Goal: Contribute content

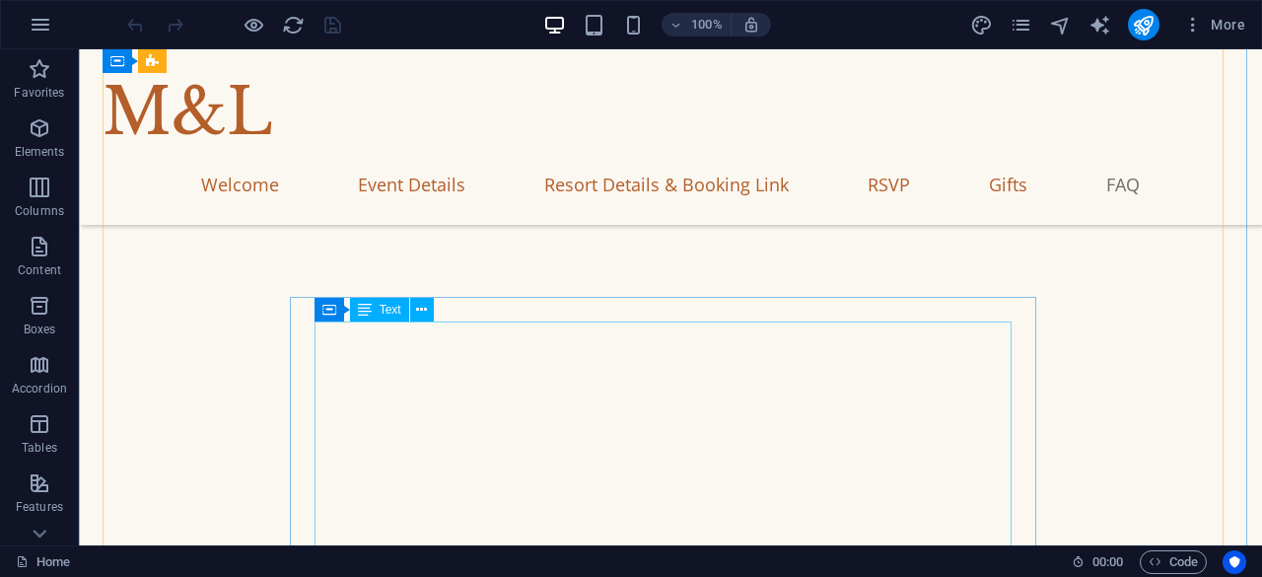
scroll to position [6904, 0]
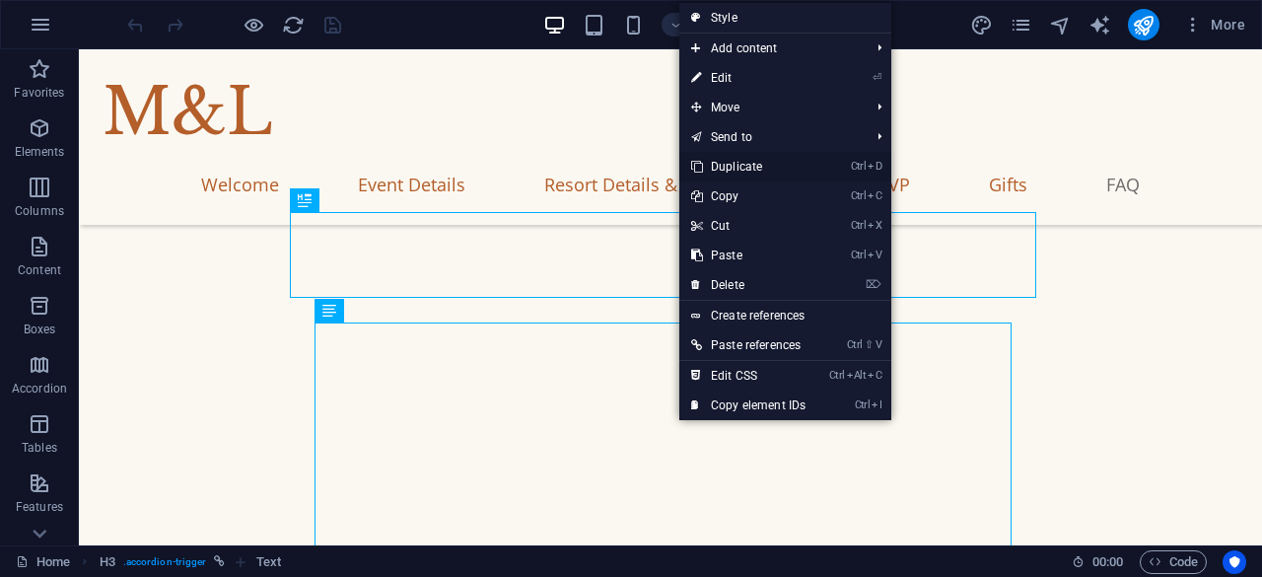
click at [738, 167] on link "Ctrl D Duplicate" at bounding box center [748, 167] width 138 height 30
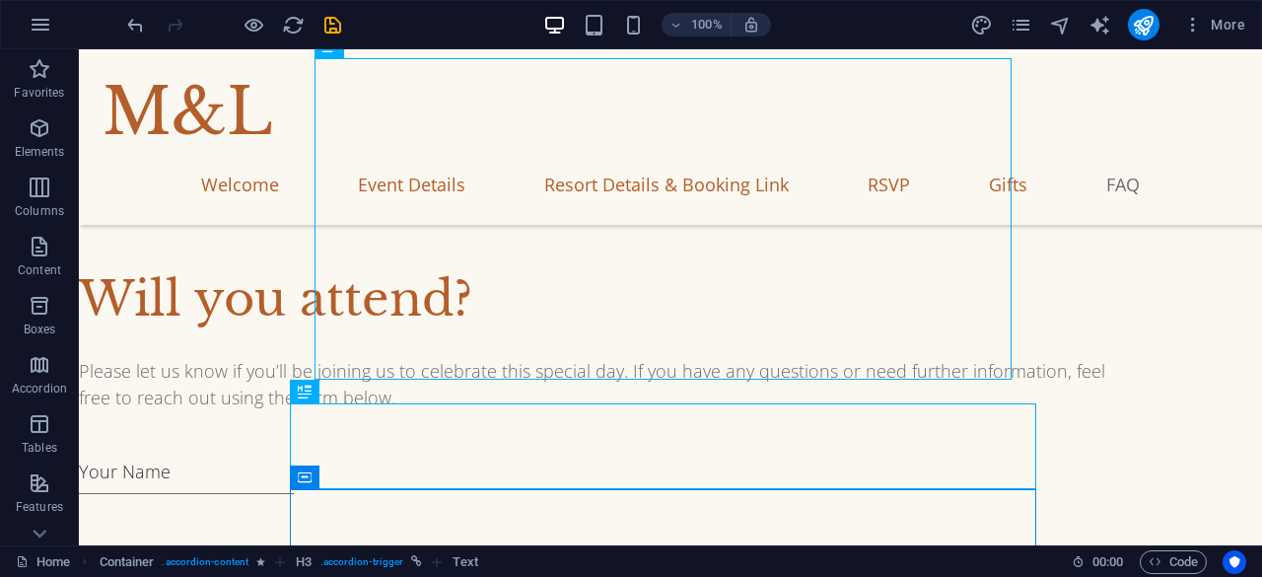
scroll to position [7519, 0]
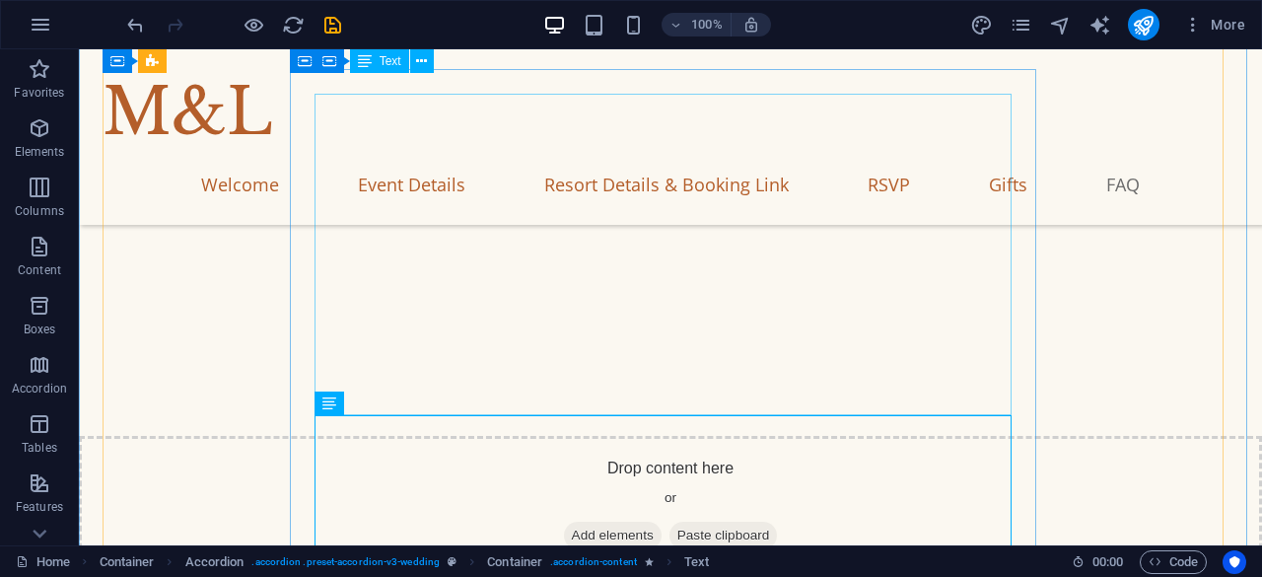
scroll to position [7125, 0]
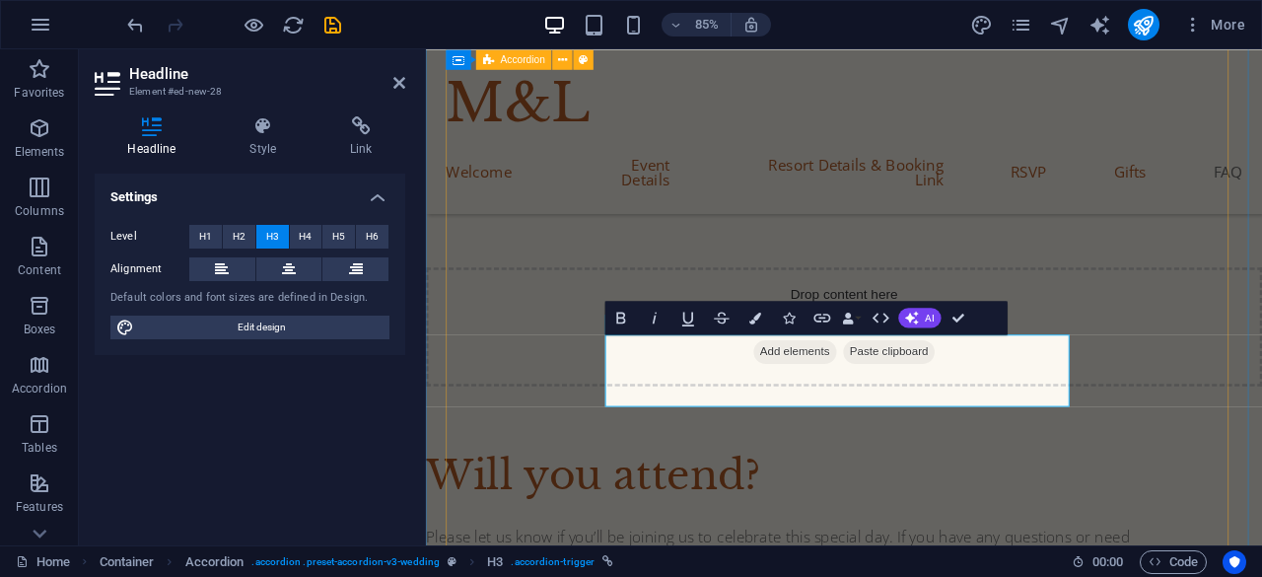
scroll to position [7729, 0]
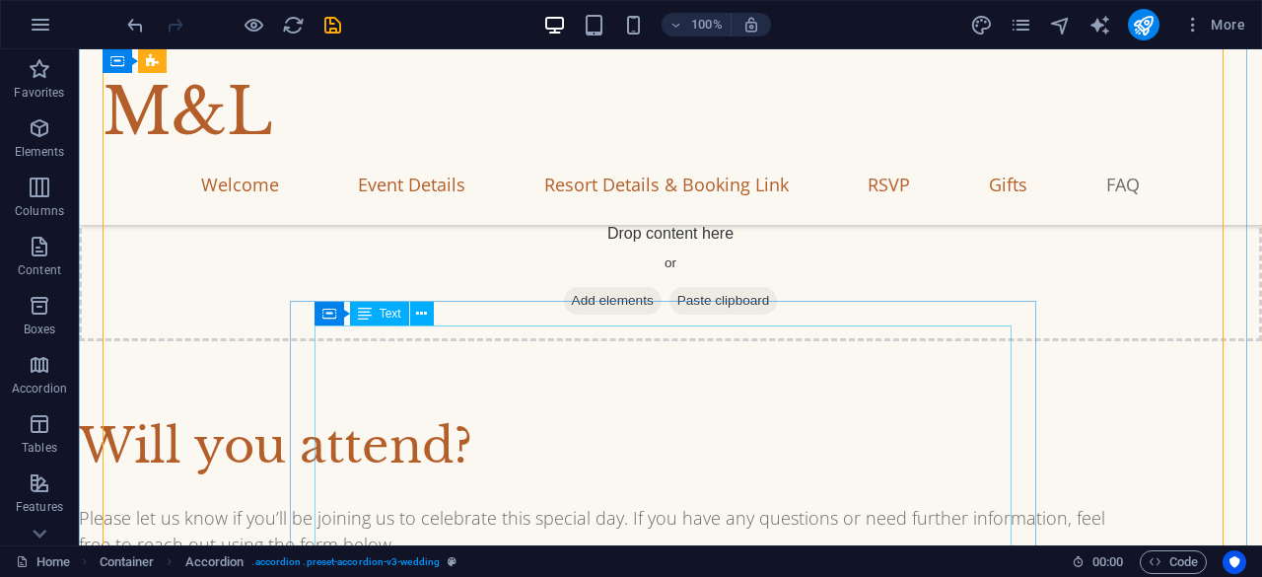
scroll to position [7363, 0]
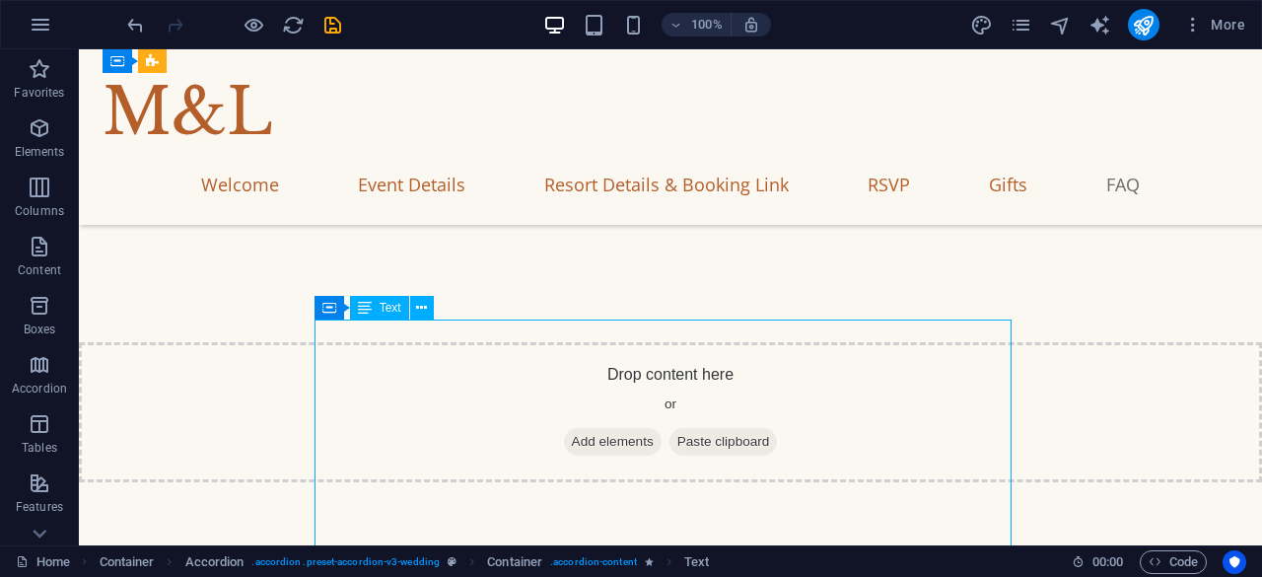
scroll to position [7844, 0]
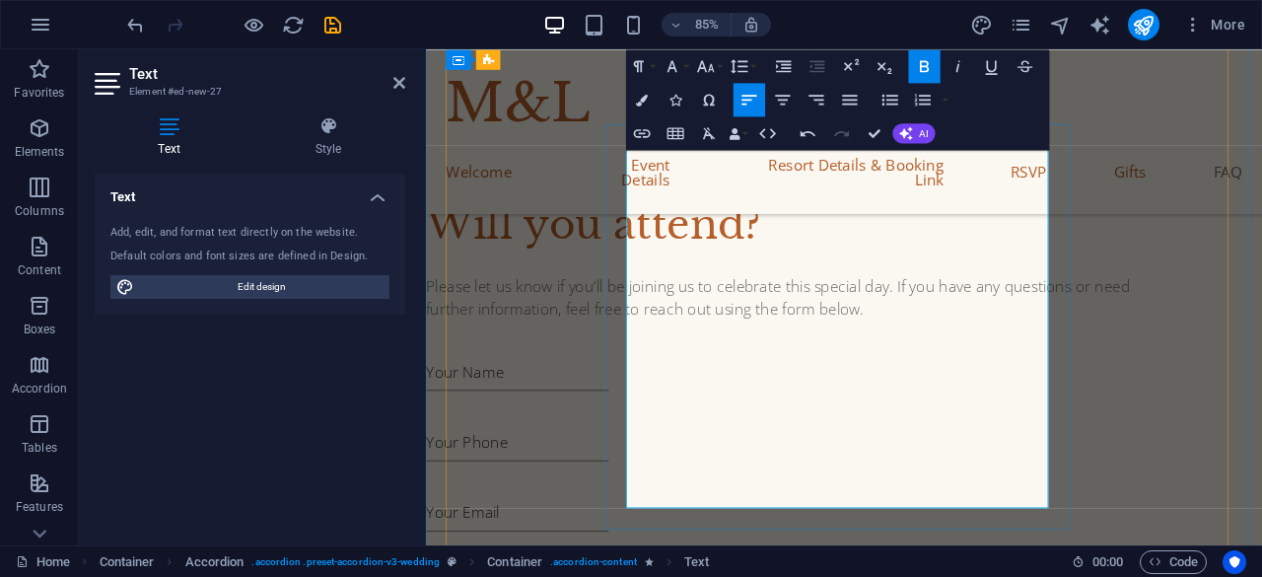
scroll to position [8006, 0]
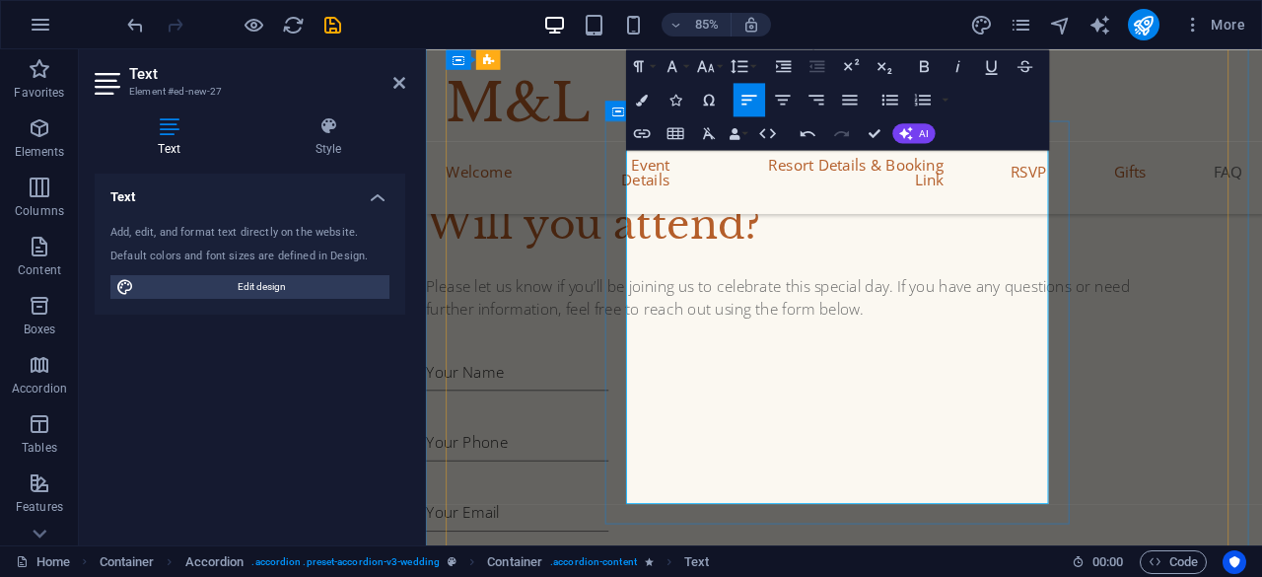
drag, startPoint x: 880, startPoint y: 402, endPoint x: 644, endPoint y: 284, distance: 263.7
click at [897, 98] on icon "button" at bounding box center [890, 100] width 20 height 20
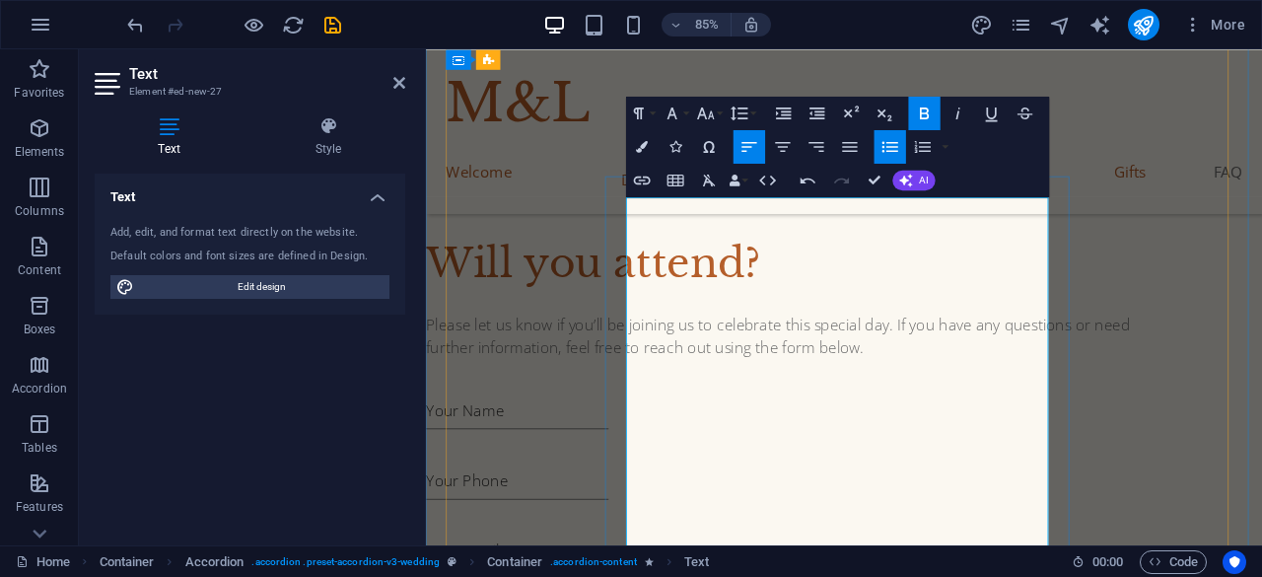
scroll to position [7940, 0]
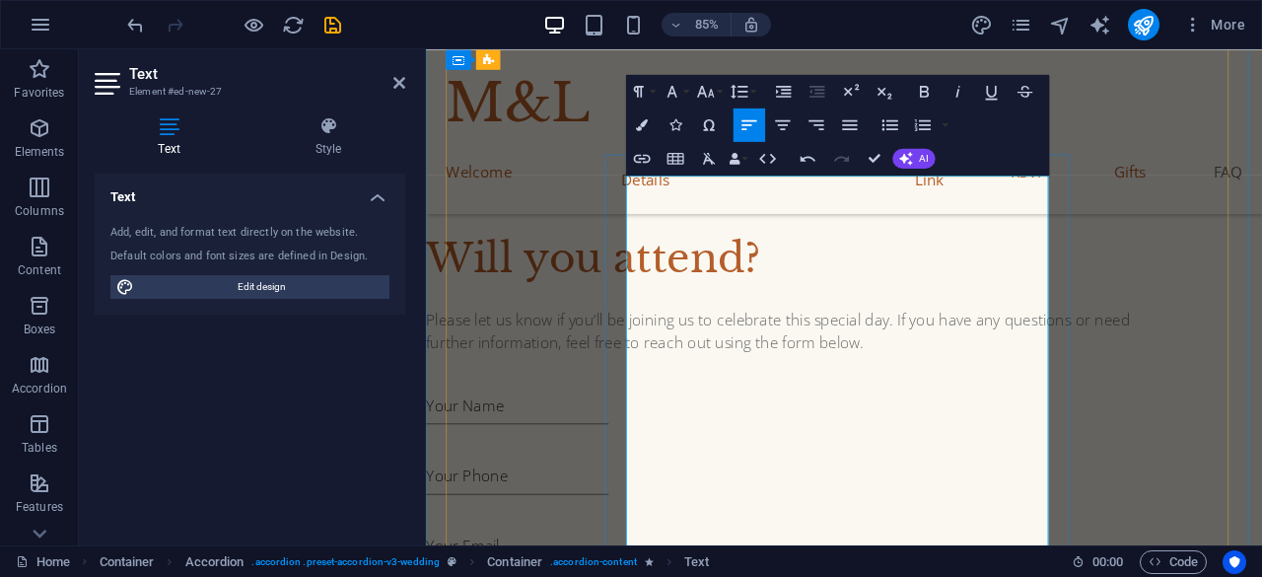
drag, startPoint x: 781, startPoint y: 371, endPoint x: 740, endPoint y: 425, distance: 68.2
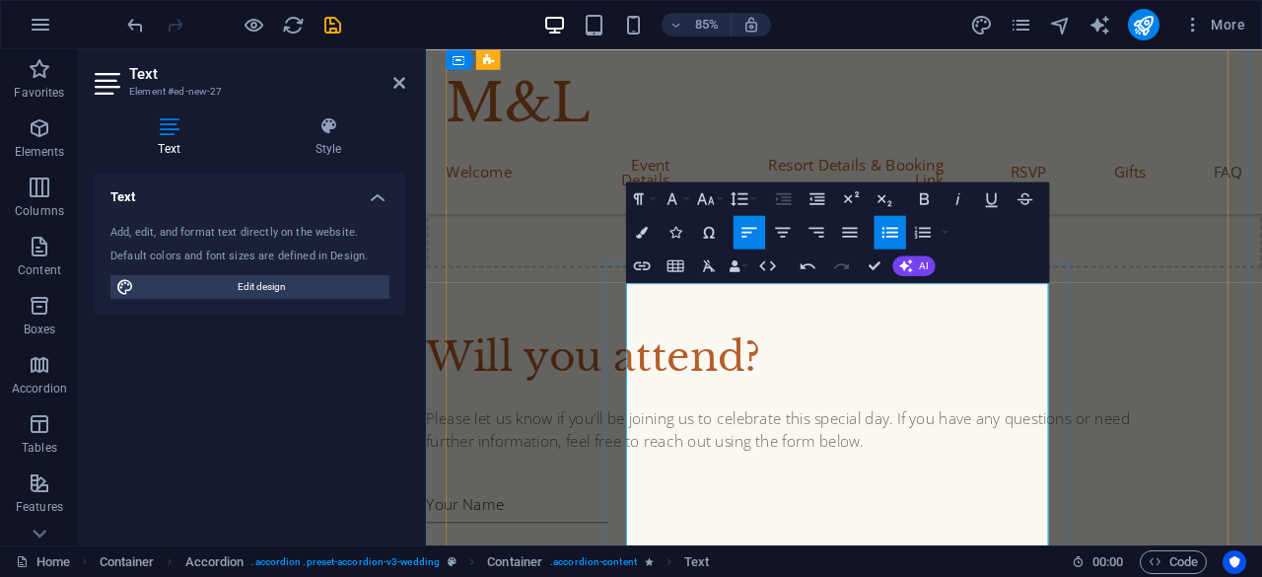
scroll to position [7839, 0]
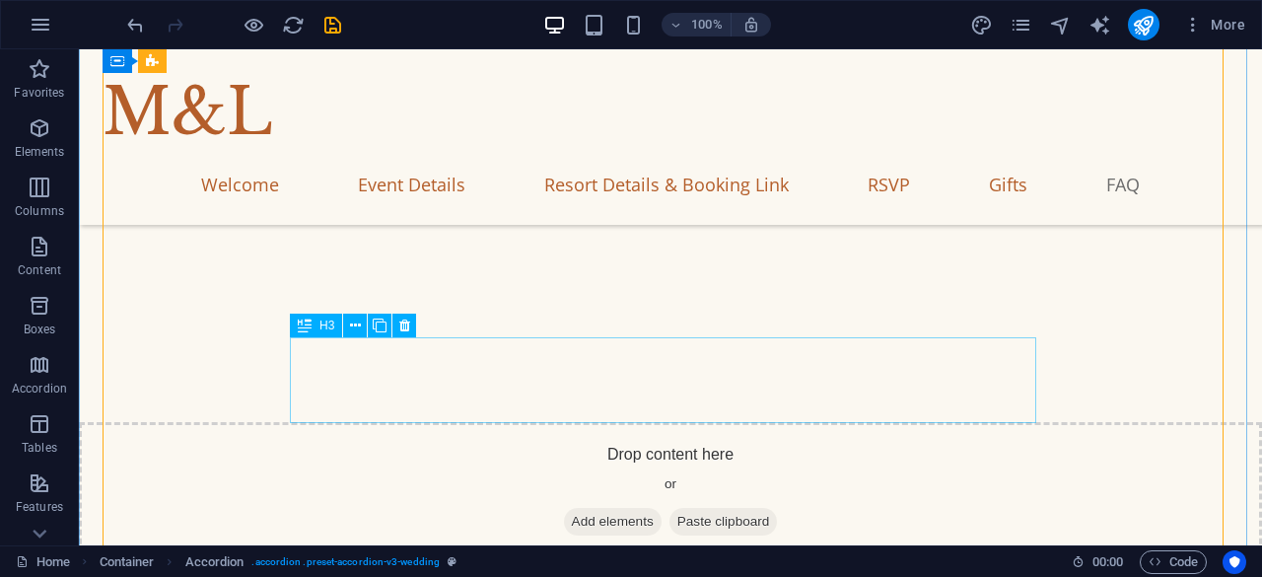
scroll to position [7242, 0]
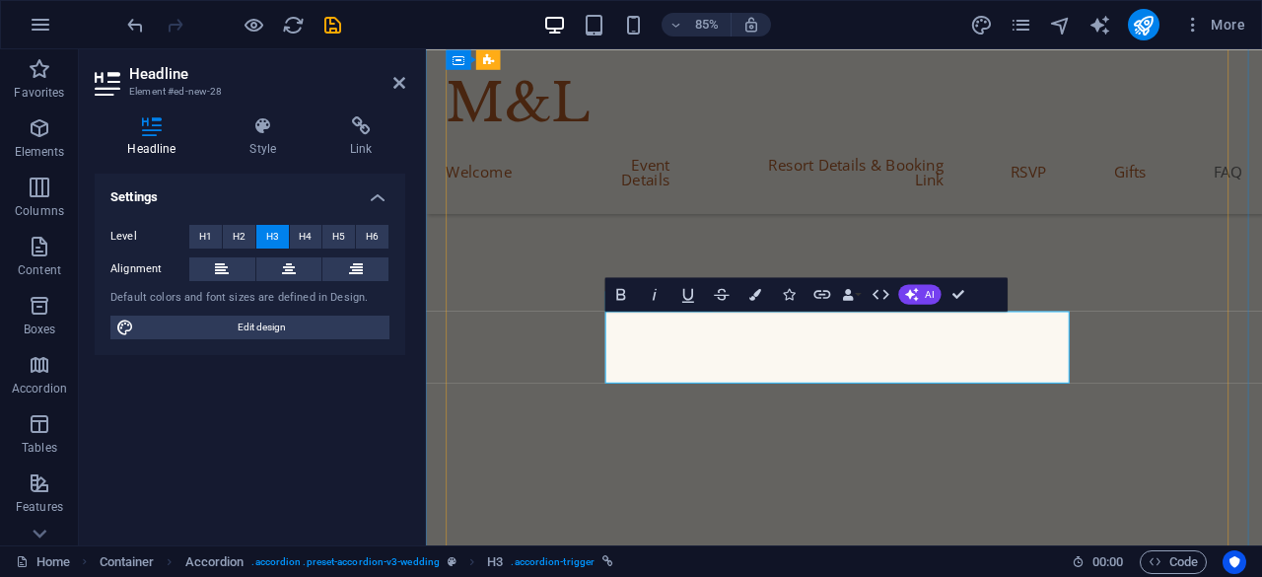
scroll to position [7697, 0]
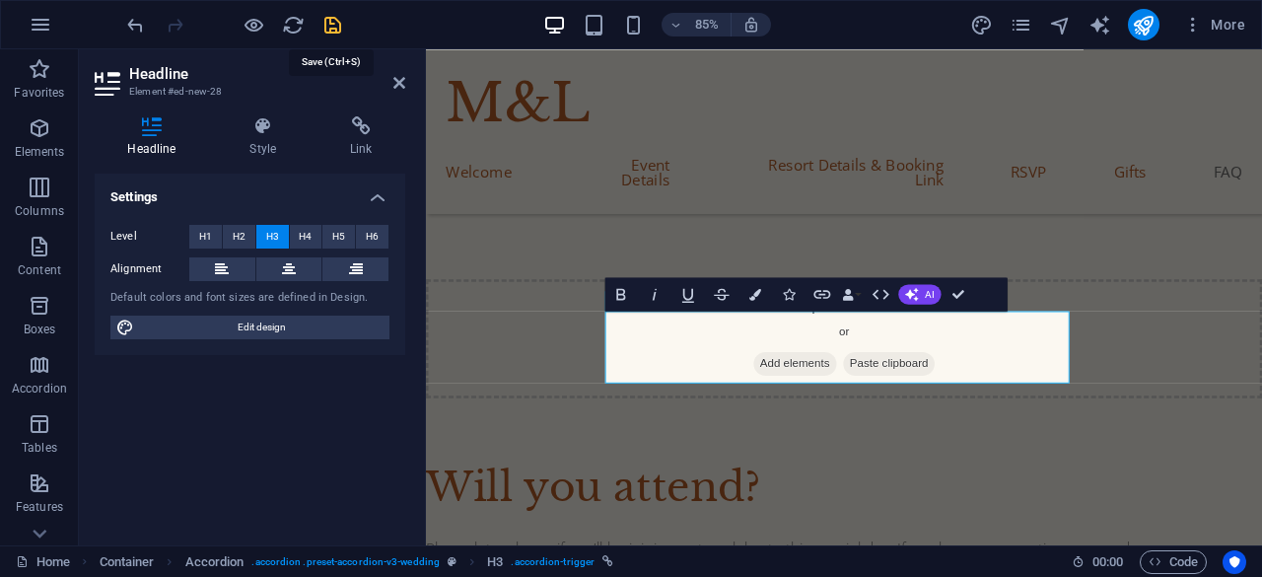
click at [322, 15] on icon "save" at bounding box center [332, 25] width 23 height 23
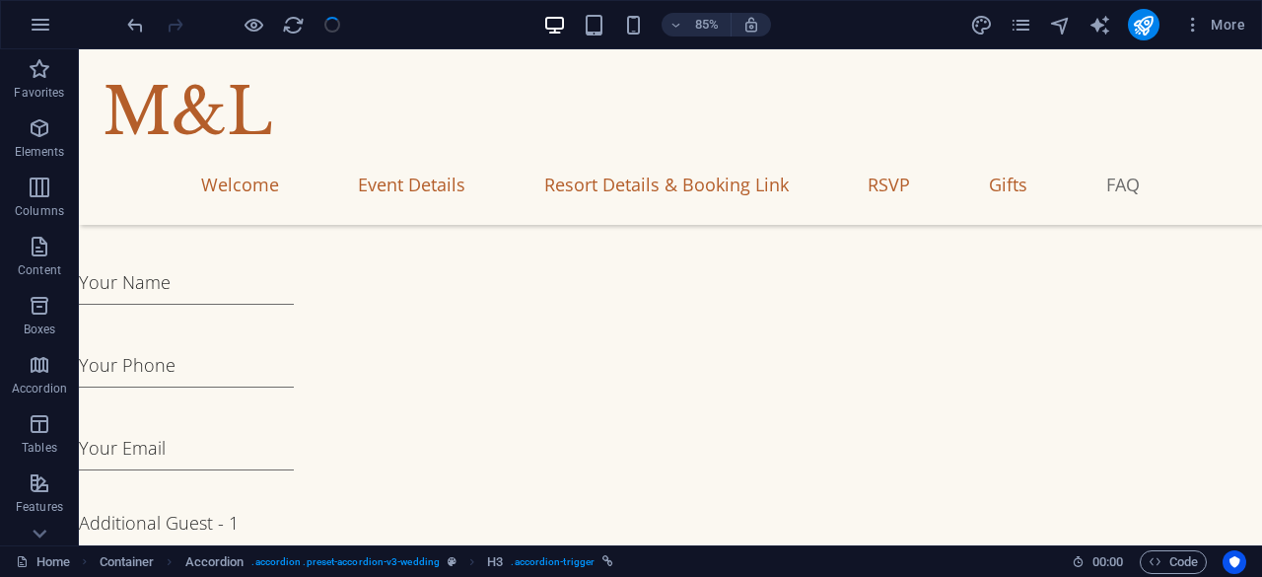
checkbox input "false"
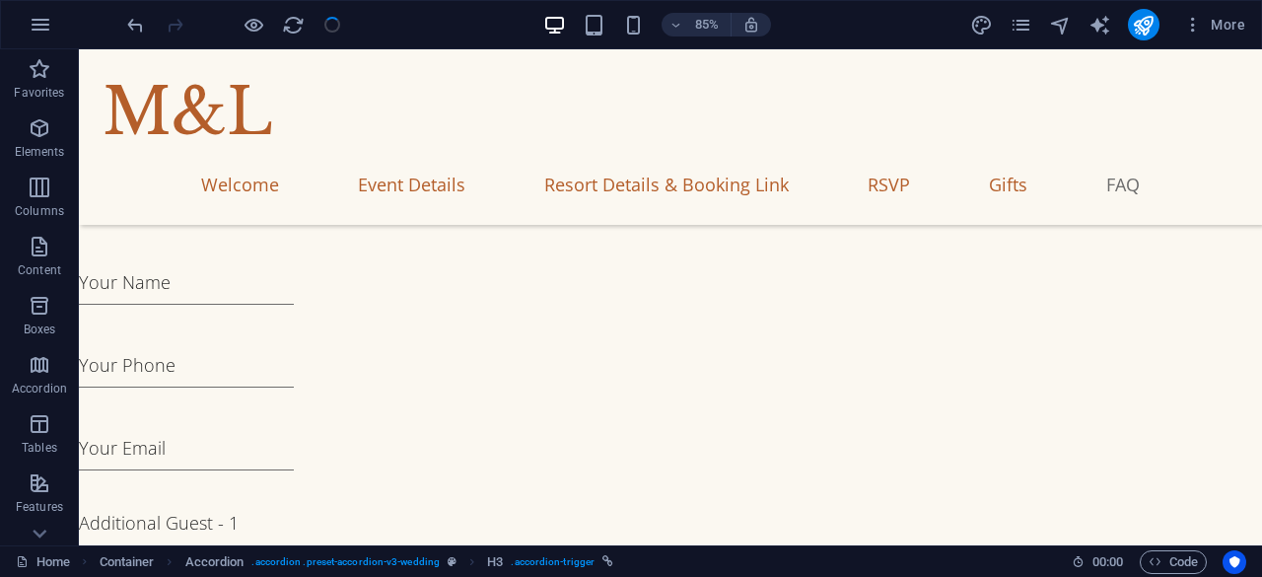
checkbox input "false"
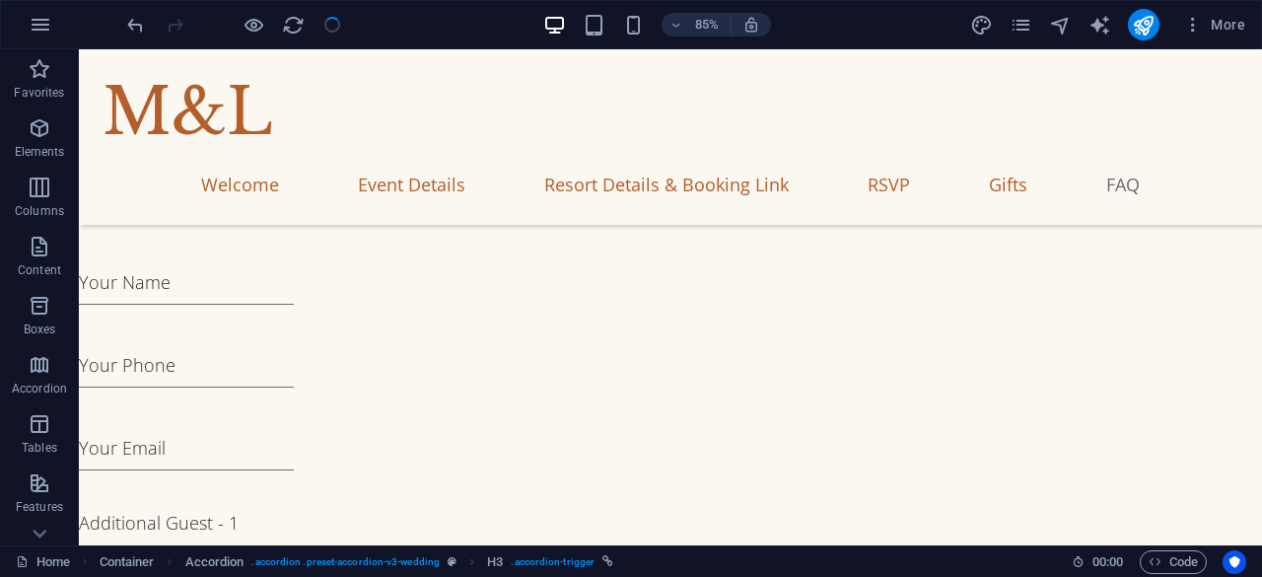
checkbox input "false"
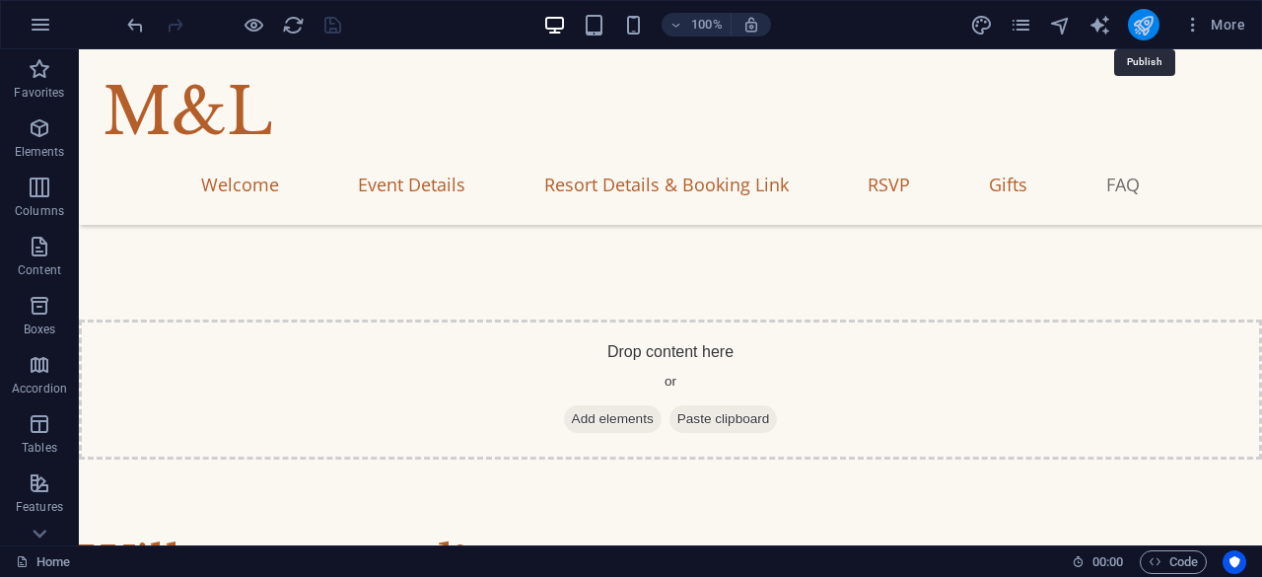
click at [1151, 23] on icon "publish" at bounding box center [1143, 25] width 23 height 23
